Goal: Navigation & Orientation: Find specific page/section

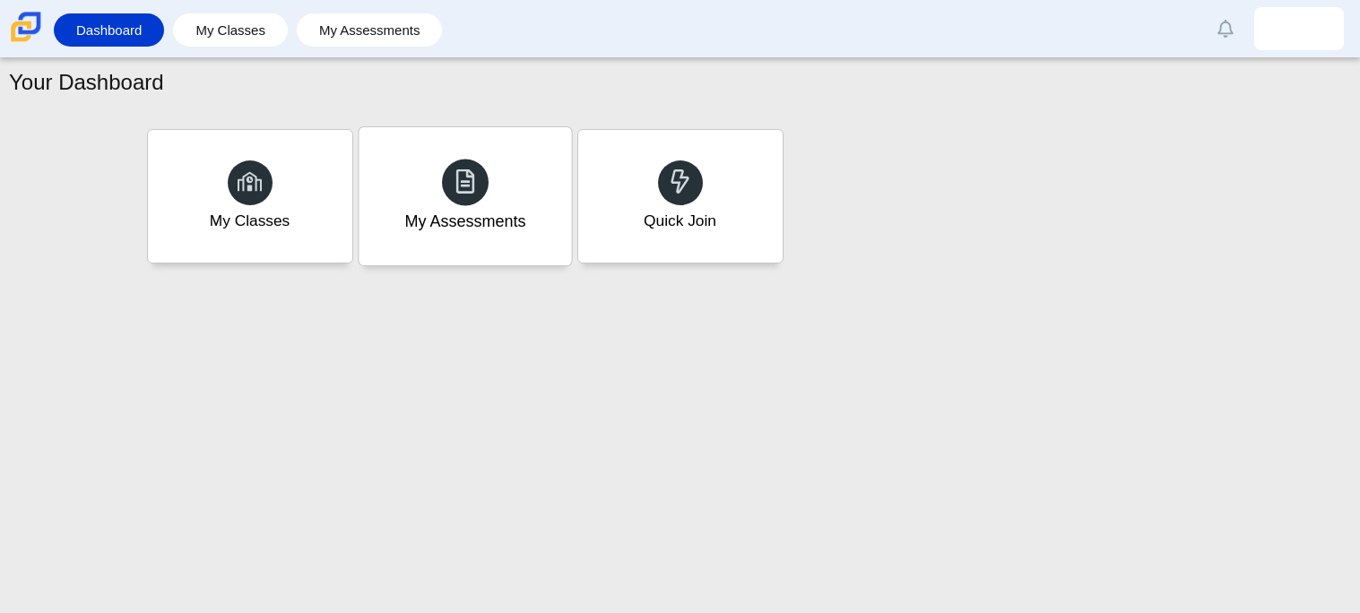
click at [454, 194] on icon at bounding box center [465, 182] width 25 height 26
click at [255, 180] on use at bounding box center [250, 181] width 25 height 20
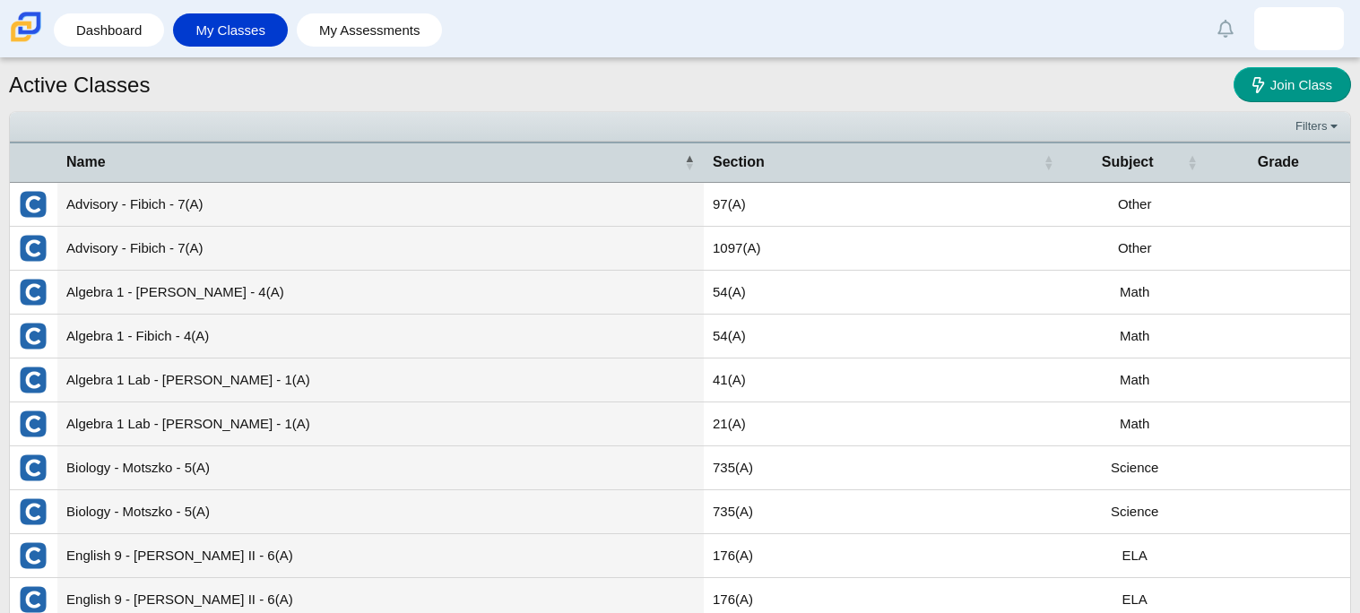
scroll to position [100, 0]
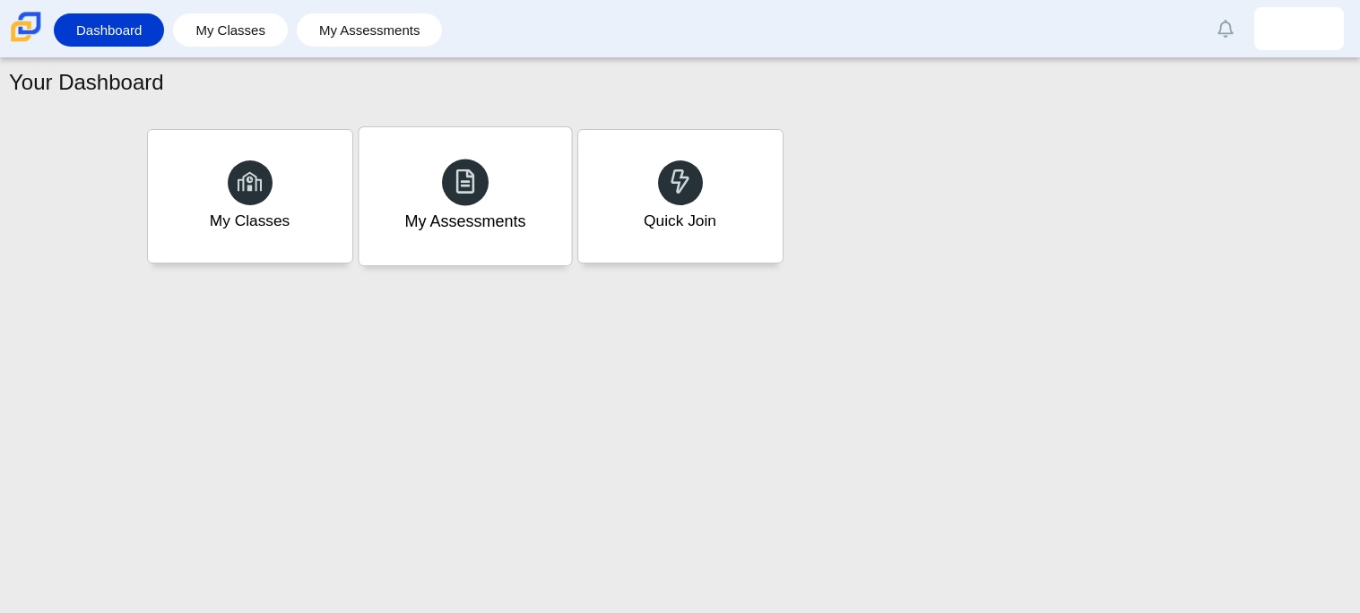
click at [489, 205] on div "My Assessments" at bounding box center [465, 196] width 212 height 138
